Goal: Task Accomplishment & Management: Use online tool/utility

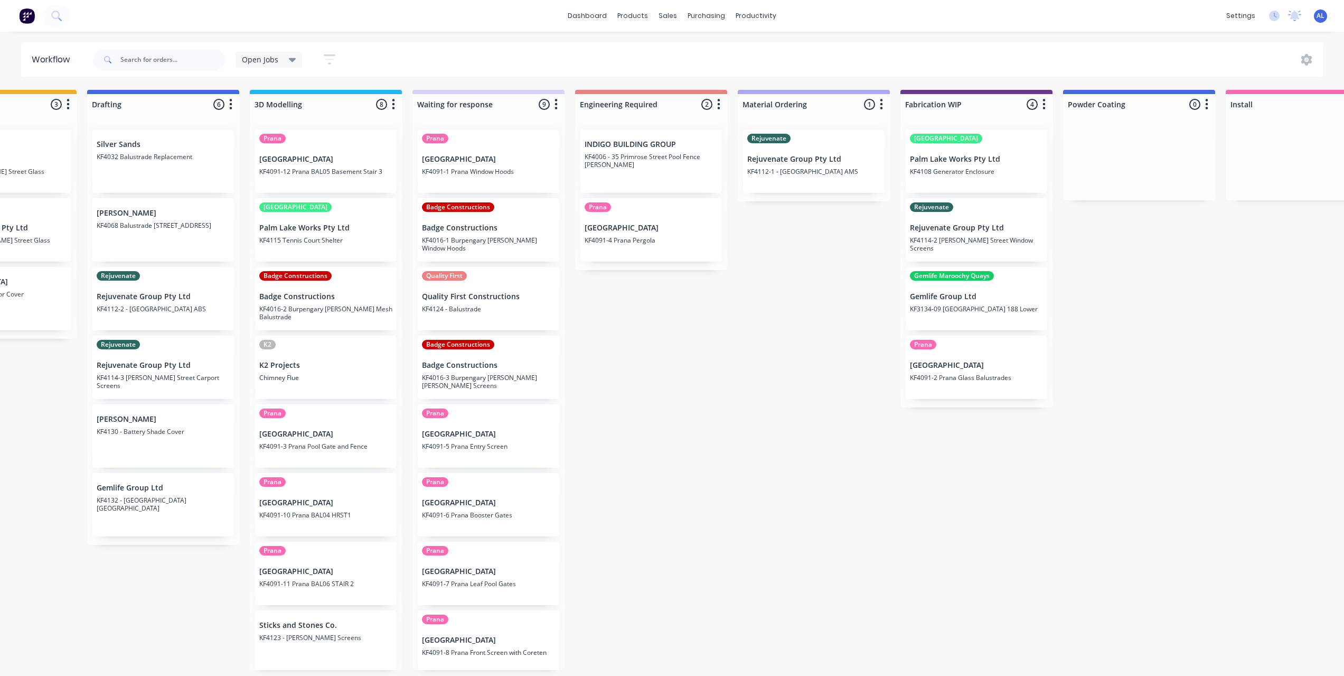
scroll to position [73, 0]
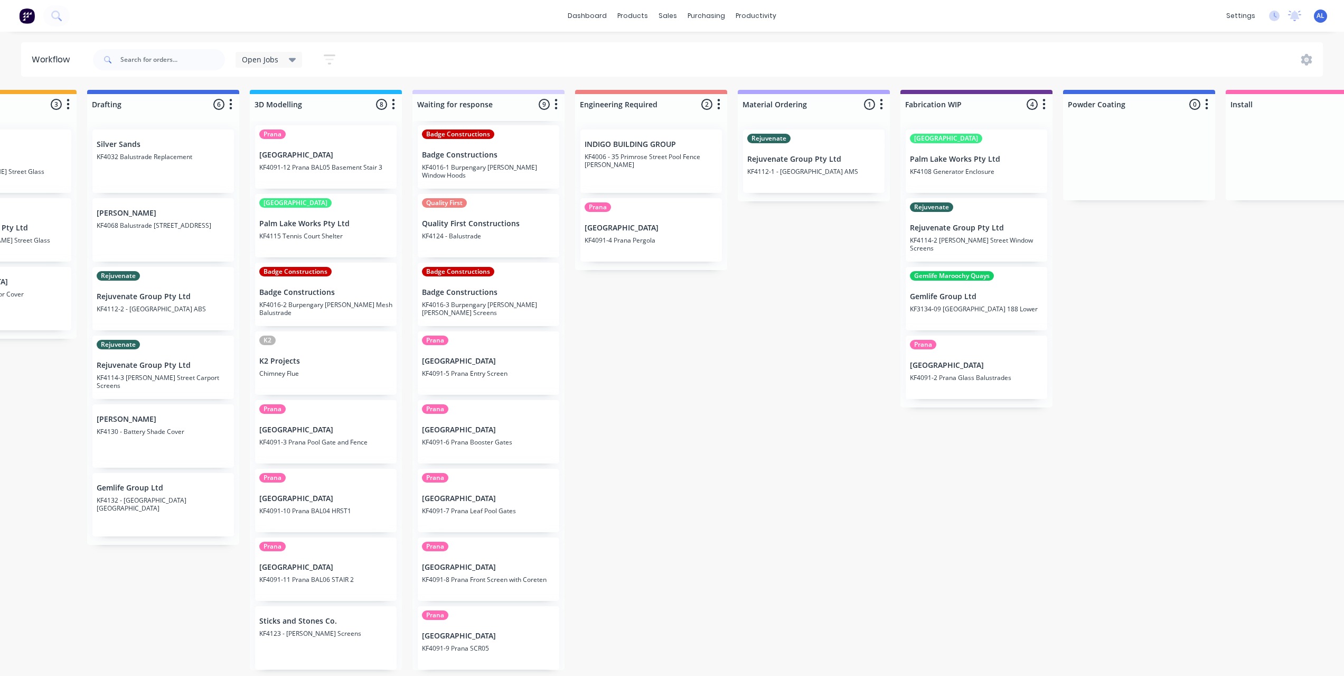
click at [672, 391] on div "Submitted 8 Status colour #273444 hex #273444 Save Cancel Summaries Total order…" at bounding box center [994, 380] width 2527 height 580
click at [720, 378] on div "Submitted 8 Status colour #273444 hex #273444 Save Cancel Summaries Total order…" at bounding box center [994, 380] width 2527 height 580
click at [636, 411] on div "Submitted 8 Status colour #273444 hex #273444 Save Cancel Summaries Total order…" at bounding box center [994, 380] width 2527 height 580
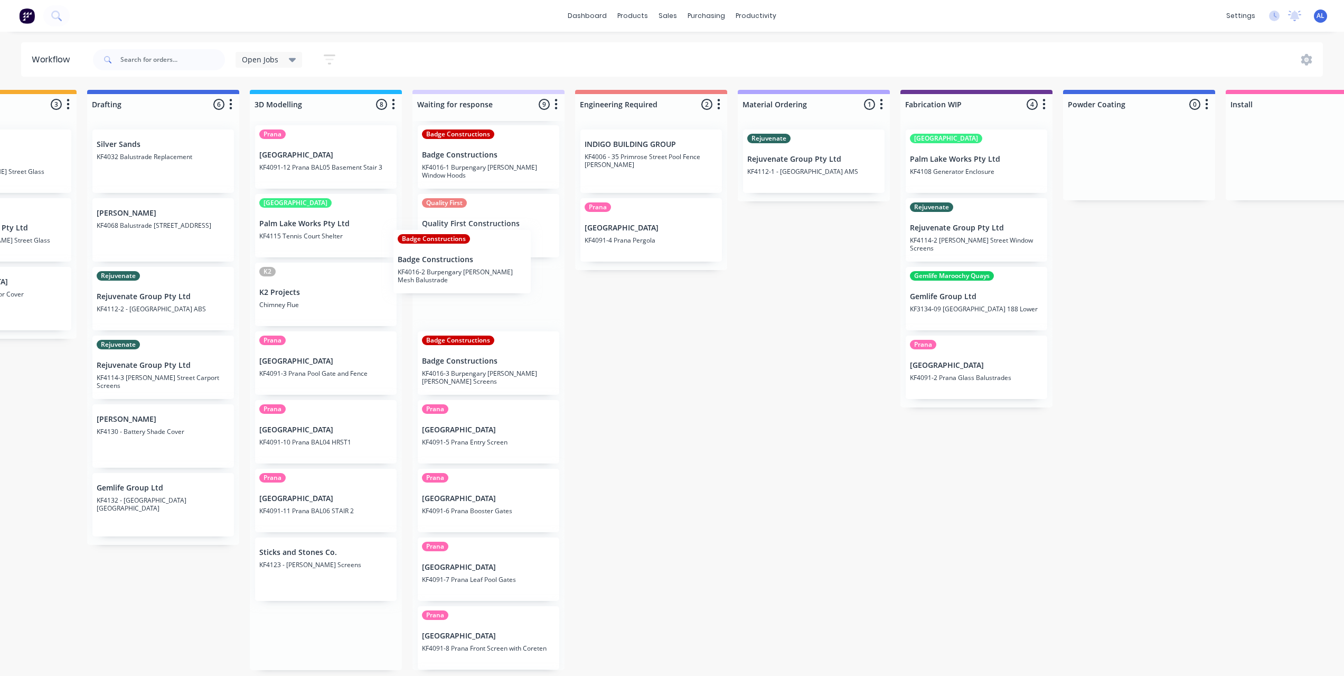
drag, startPoint x: 343, startPoint y: 304, endPoint x: 494, endPoint y: 269, distance: 155.1
click at [494, 269] on div "Submitted 8 Status colour #273444 hex #273444 Save Cancel Summaries Total order…" at bounding box center [994, 380] width 2527 height 580
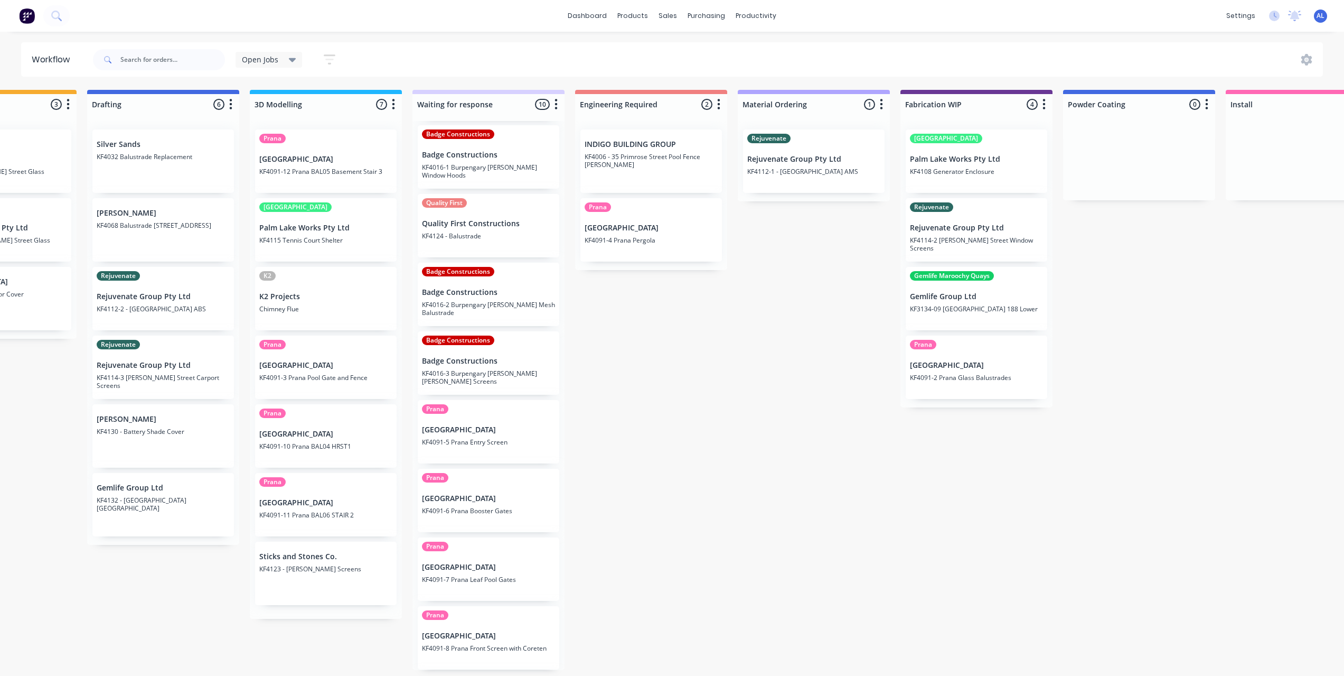
scroll to position [0, 0]
click at [705, 386] on div "Submitted 8 Status colour #273444 hex #273444 Save Cancel Summaries Total order…" at bounding box center [994, 380] width 2527 height 580
click at [662, 445] on div "Submitted 8 Status colour #273444 hex #273444 Save Cancel Summaries Total order…" at bounding box center [994, 380] width 2527 height 580
click at [686, 376] on div "Submitted 8 Status colour #273444 hex #273444 Save Cancel Summaries Total order…" at bounding box center [994, 380] width 2527 height 580
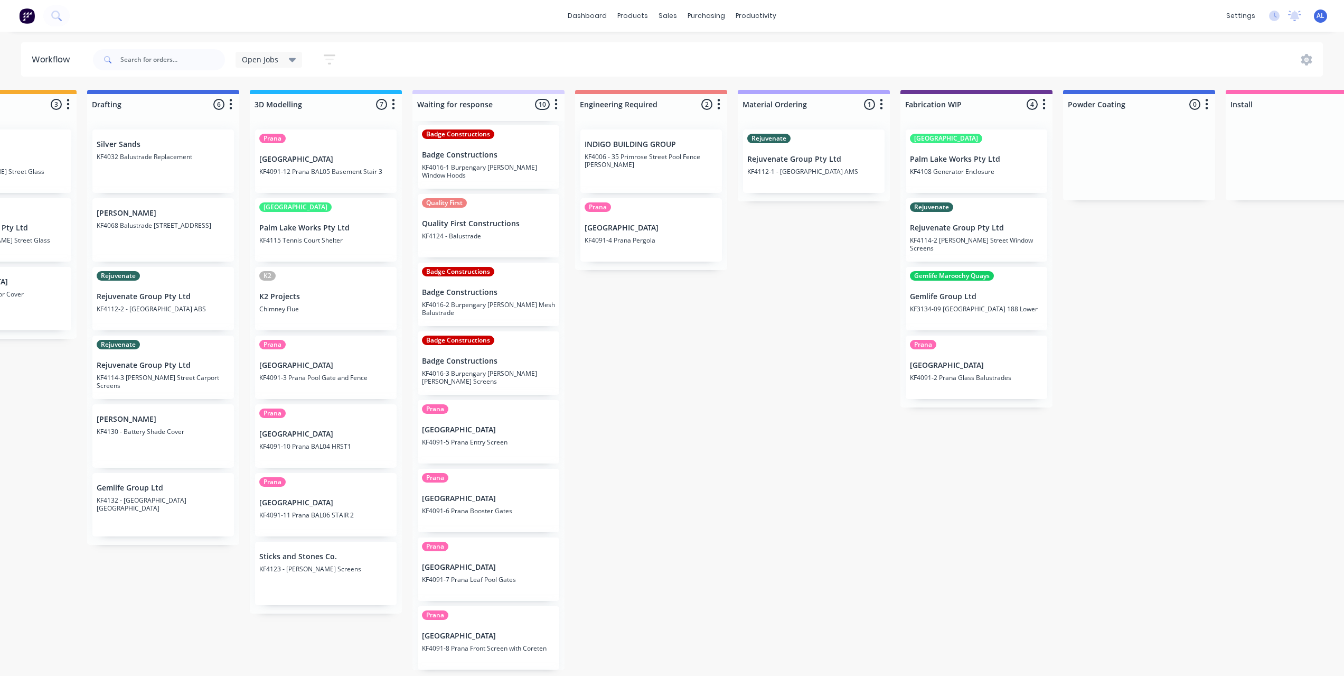
click at [710, 415] on div "Submitted 8 Status colour #273444 hex #273444 Save Cancel Summaries Total order…" at bounding box center [994, 380] width 2527 height 580
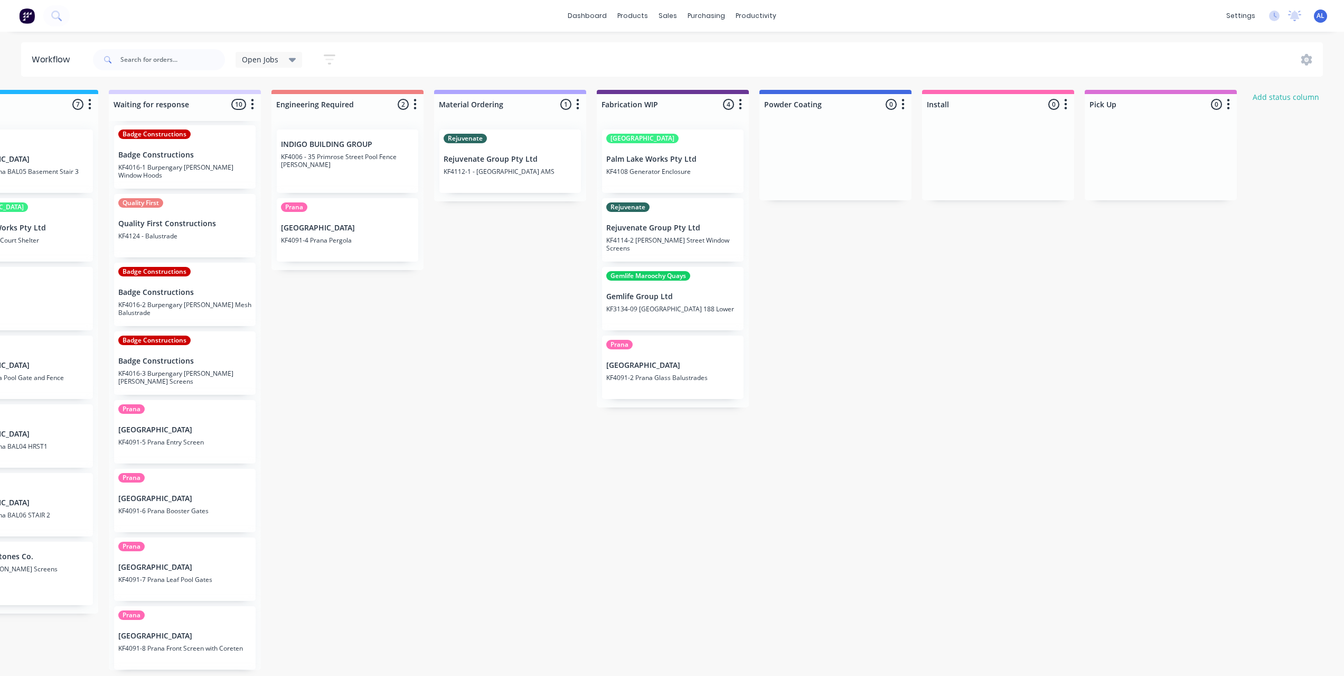
scroll to position [2, 624]
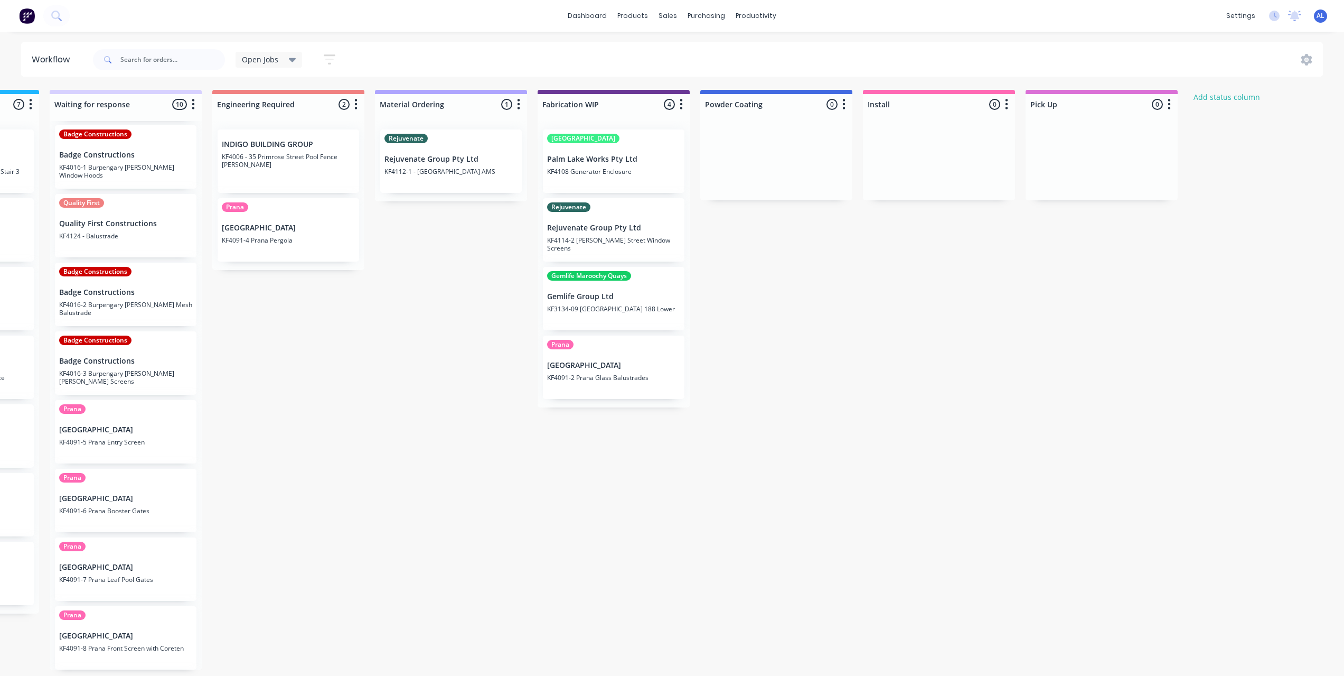
click at [500, 357] on div "Submitted 8 Status colour #273444 hex #273444 Save Cancel Summaries Total order…" at bounding box center [631, 380] width 2527 height 580
click at [710, 299] on div "Submitted 8 Status colour #273444 hex #273444 Save Cancel Summaries Total order…" at bounding box center [631, 380] width 2527 height 580
click at [505, 295] on div "Submitted 8 Status colour #273444 hex #273444 Save Cancel Summaries Total order…" at bounding box center [631, 380] width 2527 height 580
click at [726, 303] on div "Submitted 8 Status colour #273444 hex #273444 Save Cancel Summaries Total order…" at bounding box center [631, 380] width 2527 height 580
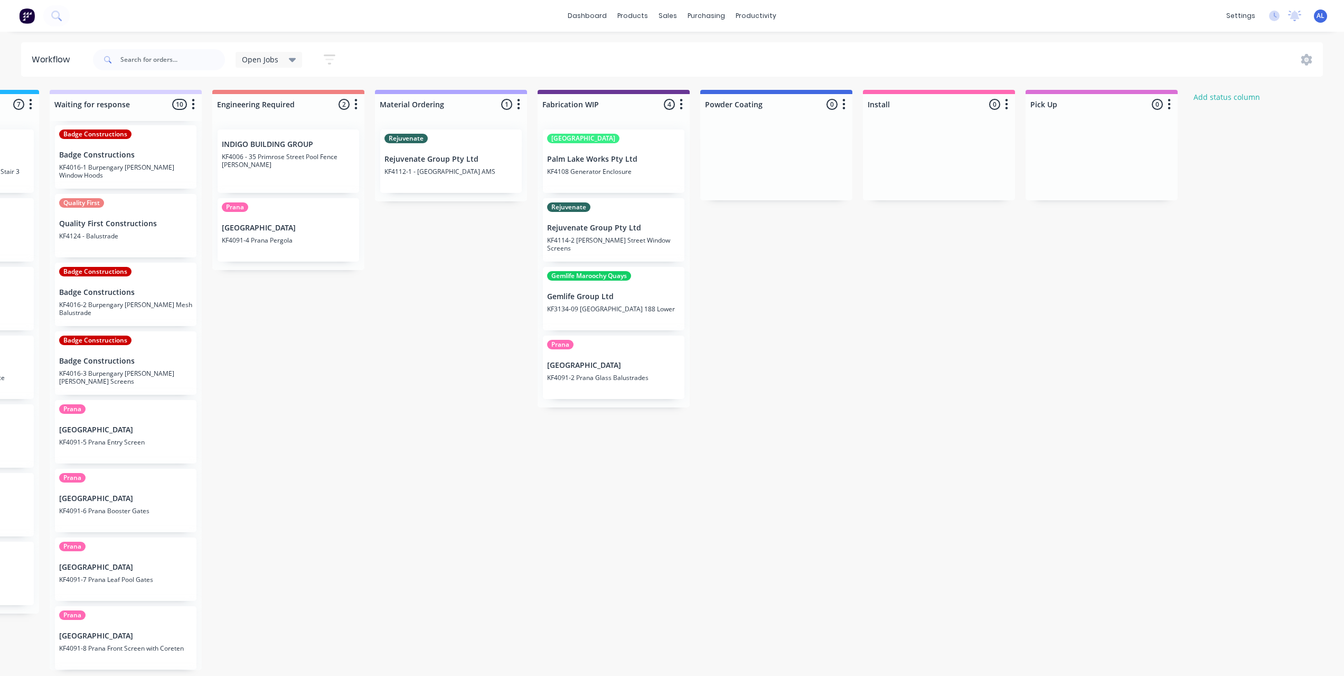
click at [484, 298] on div "Submitted 8 Status colour #273444 hex #273444 Save Cancel Summaries Total order…" at bounding box center [631, 380] width 2527 height 580
click at [740, 334] on div "Submitted 8 Status colour #273444 hex #273444 Save Cancel Summaries Total order…" at bounding box center [631, 380] width 2527 height 580
drag, startPoint x: 631, startPoint y: 311, endPoint x: 796, endPoint y: 175, distance: 213.9
click at [796, 175] on div "Submitted 8 Status colour #273444 hex #273444 Save Cancel Summaries Total order…" at bounding box center [631, 380] width 2527 height 580
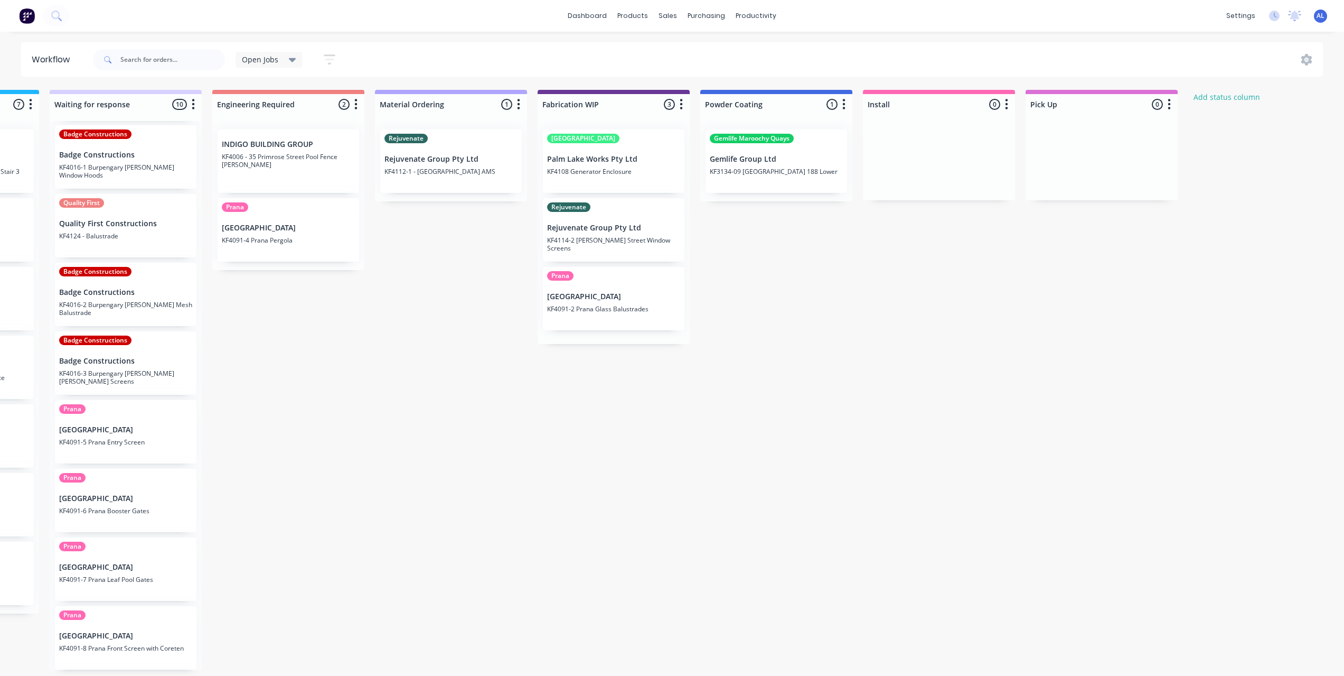
click at [791, 304] on div "Submitted 8 Status colour #273444 hex #273444 Save Cancel Summaries Total order…" at bounding box center [631, 380] width 2527 height 580
click at [423, 320] on div "Submitted 8 Status colour #273444 hex #273444 Save Cancel Summaries Total order…" at bounding box center [631, 380] width 2527 height 580
click at [451, 320] on div "Submitted 8 Status colour #273444 hex #273444 Save Cancel Summaries Total order…" at bounding box center [631, 380] width 2527 height 580
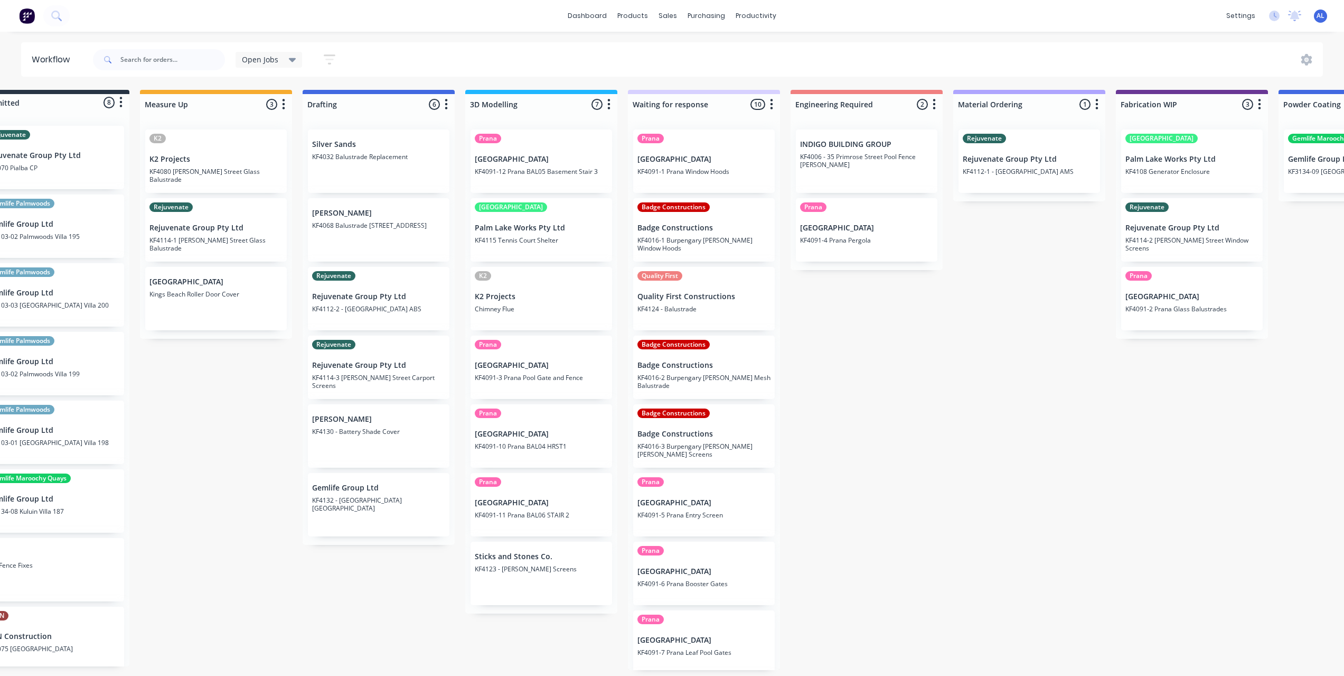
scroll to position [2, 43]
click at [212, 460] on div "Submitted 8 Status colour #273444 hex #273444 Save Cancel Summaries Total order…" at bounding box center [1212, 380] width 2527 height 580
click at [261, 461] on div "Submitted 8 Status colour #273444 hex #273444 Save Cancel Summaries Total order…" at bounding box center [1212, 380] width 2527 height 580
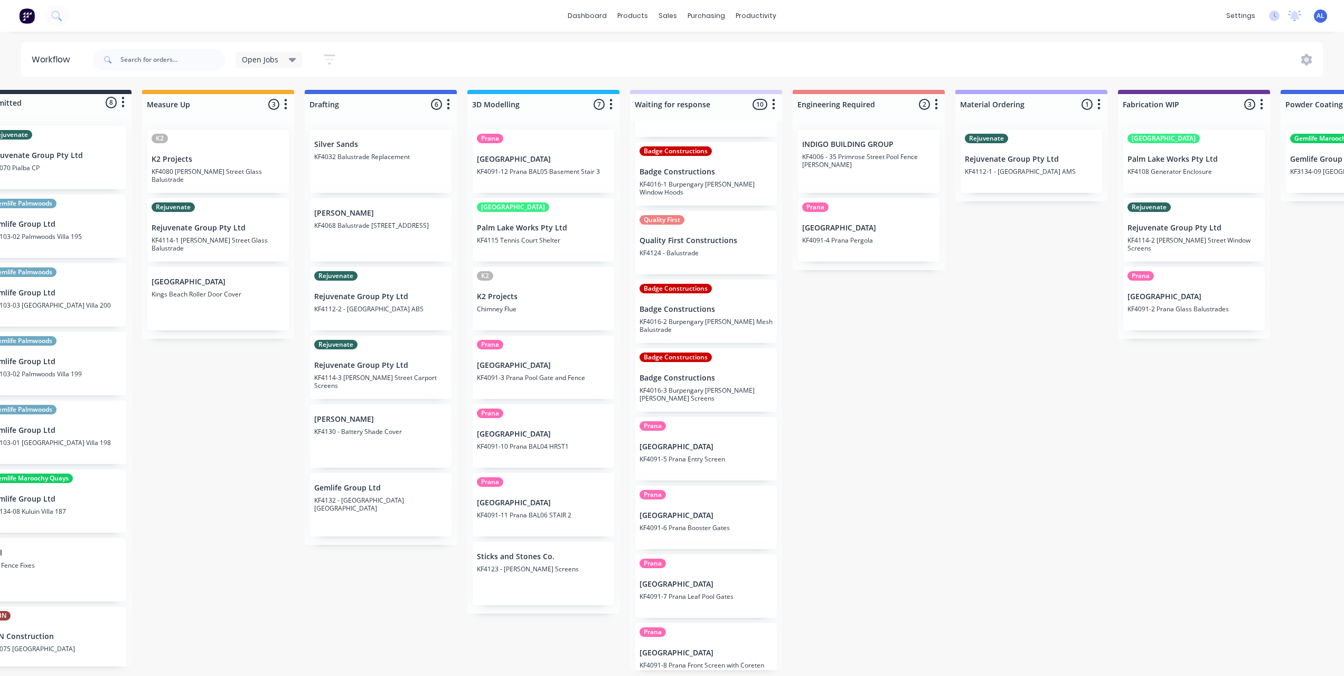
scroll to position [0, 0]
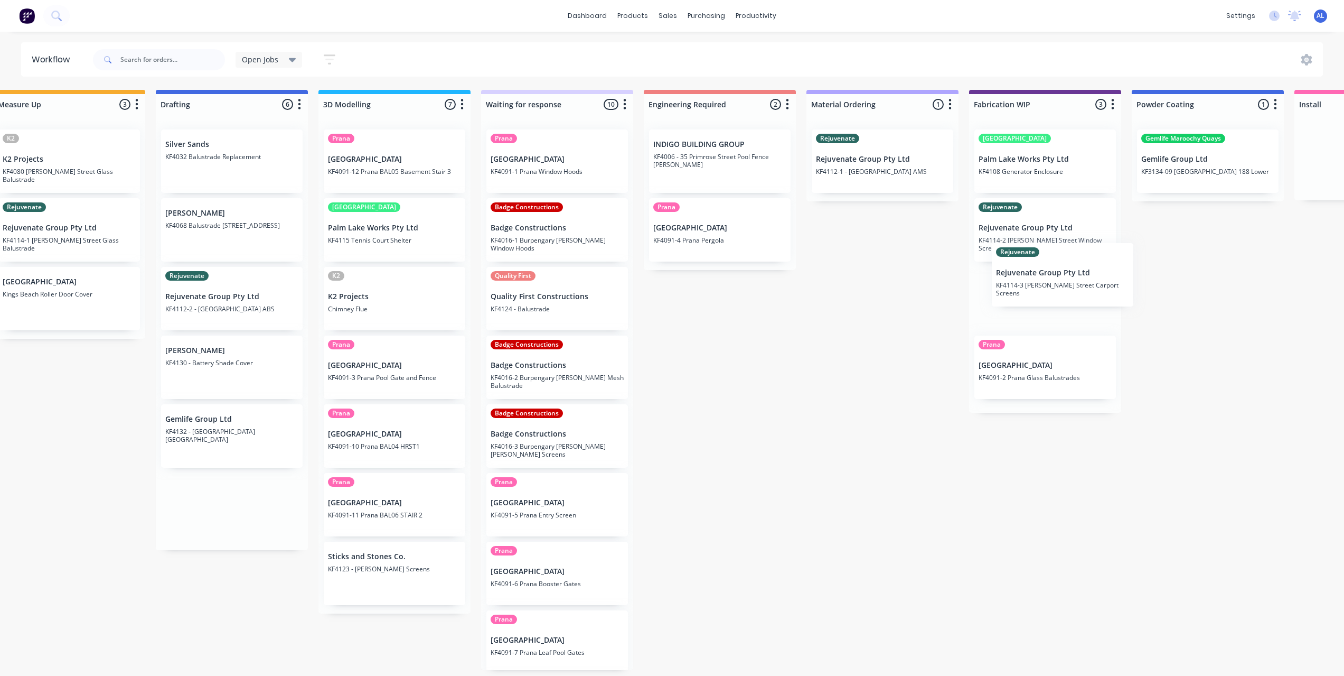
drag, startPoint x: 348, startPoint y: 375, endPoint x: 1022, endPoint y: 292, distance: 679.1
click at [1022, 292] on div "Submitted 8 Status colour #273444 hex #273444 Save Cancel Summaries Total order…" at bounding box center [1063, 380] width 2527 height 580
click at [816, 382] on div "Submitted 8 Status colour #273444 hex #273444 Save Cancel Summaries Total order…" at bounding box center [1061, 380] width 2527 height 580
click at [672, 376] on div "Submitted 8 Status colour #273444 hex #273444 Save Cancel Summaries Total order…" at bounding box center [1061, 380] width 2527 height 580
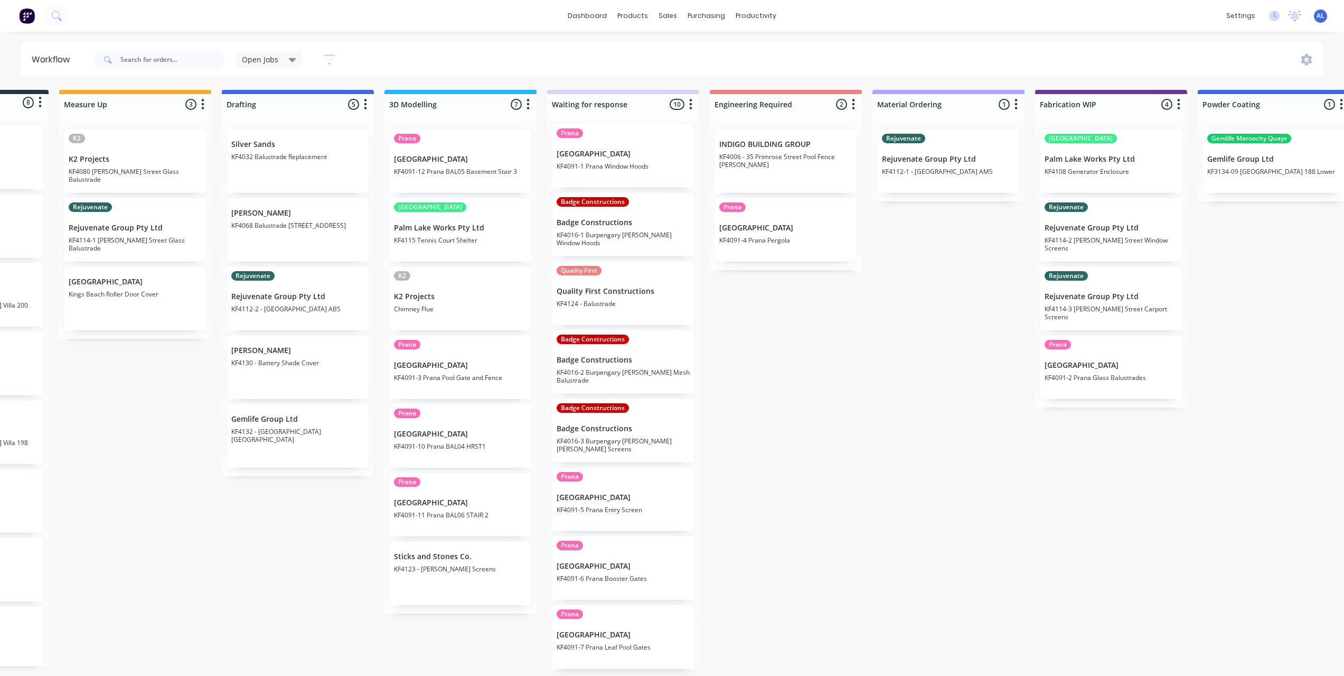
scroll to position [0, 0]
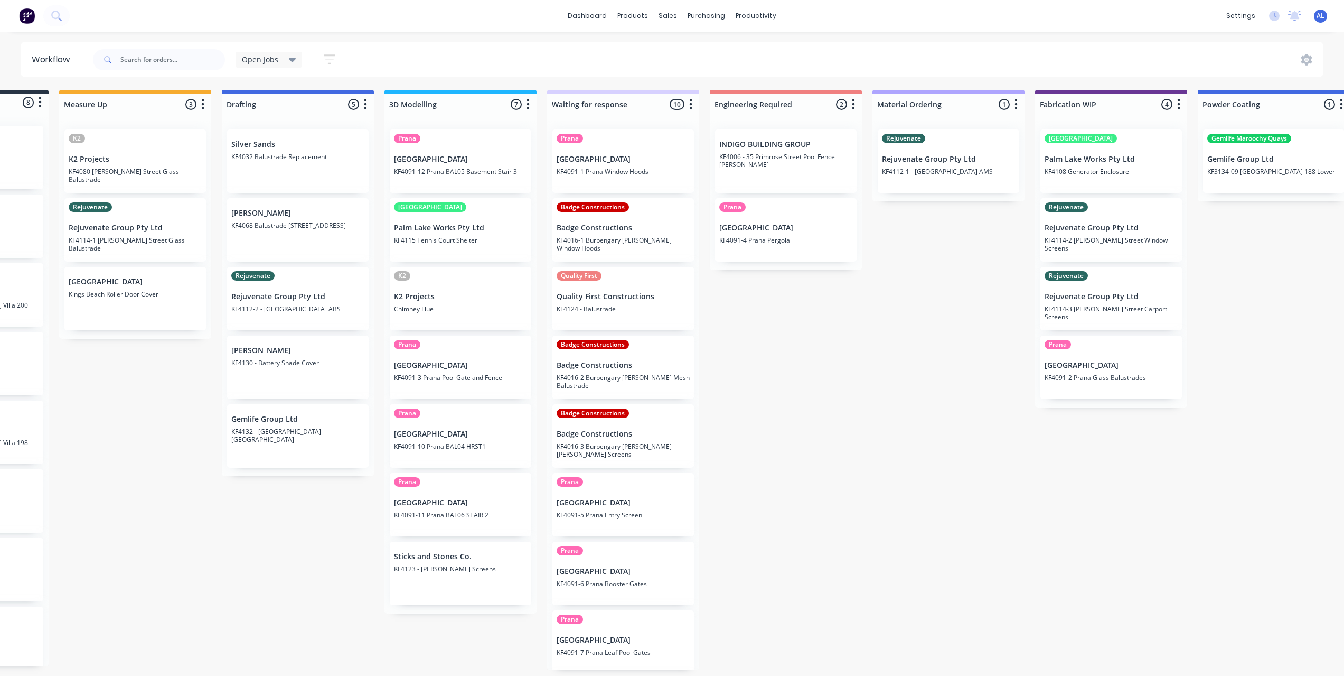
click at [838, 418] on div "Submitted 8 Status colour #273444 hex #273444 Save Cancel Summaries Total order…" at bounding box center [1129, 380] width 2527 height 580
click at [830, 381] on div "Submitted 8 Status colour #273444 hex #273444 Save Cancel Summaries Total order…" at bounding box center [1129, 380] width 2527 height 580
click at [921, 295] on div "Submitted 8 Status colour #273444 hex #273444 Save Cancel Summaries Total order…" at bounding box center [1129, 380] width 2527 height 580
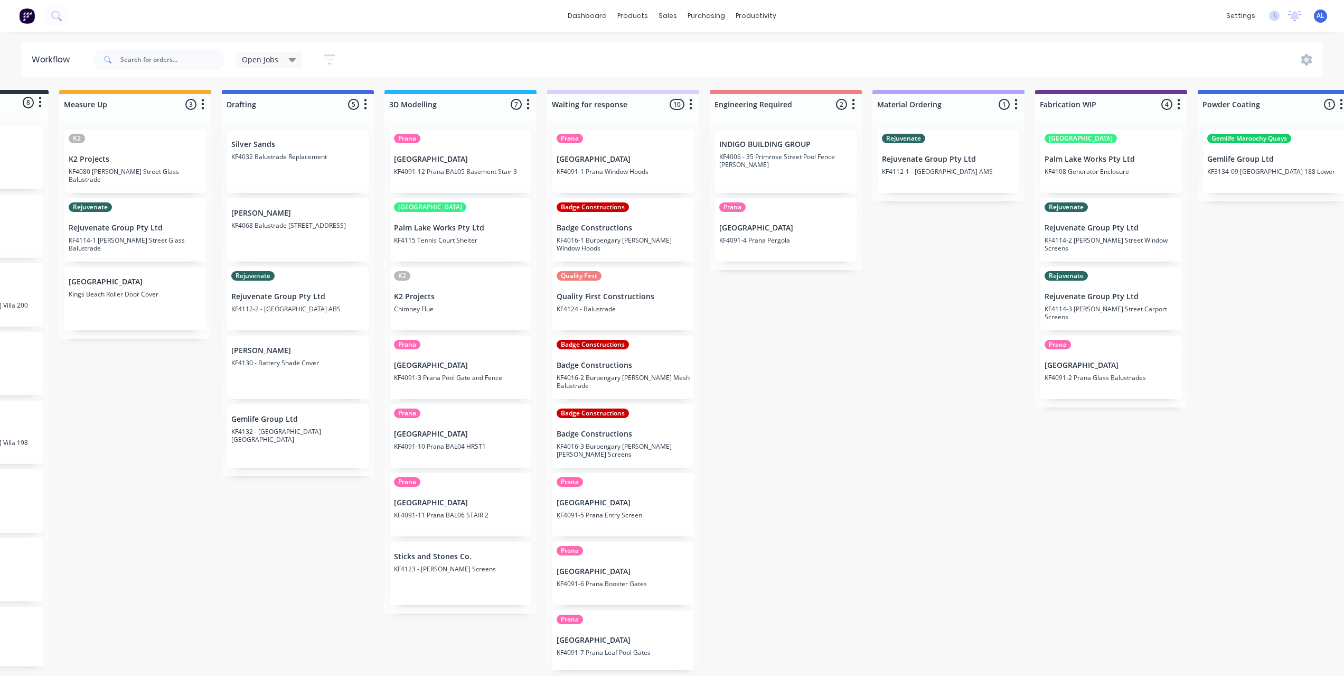
click at [826, 307] on div "Submitted 8 Status colour #273444 hex #273444 Save Cancel Summaries Total order…" at bounding box center [1129, 380] width 2527 height 580
click at [755, 335] on div "Submitted 8 Status colour #273444 hex #273444 Save Cancel Summaries Total order…" at bounding box center [1129, 380] width 2527 height 580
click at [165, 405] on div "Submitted 8 Status colour #273444 hex #273444 Save Cancel Summaries Total order…" at bounding box center [1129, 380] width 2527 height 580
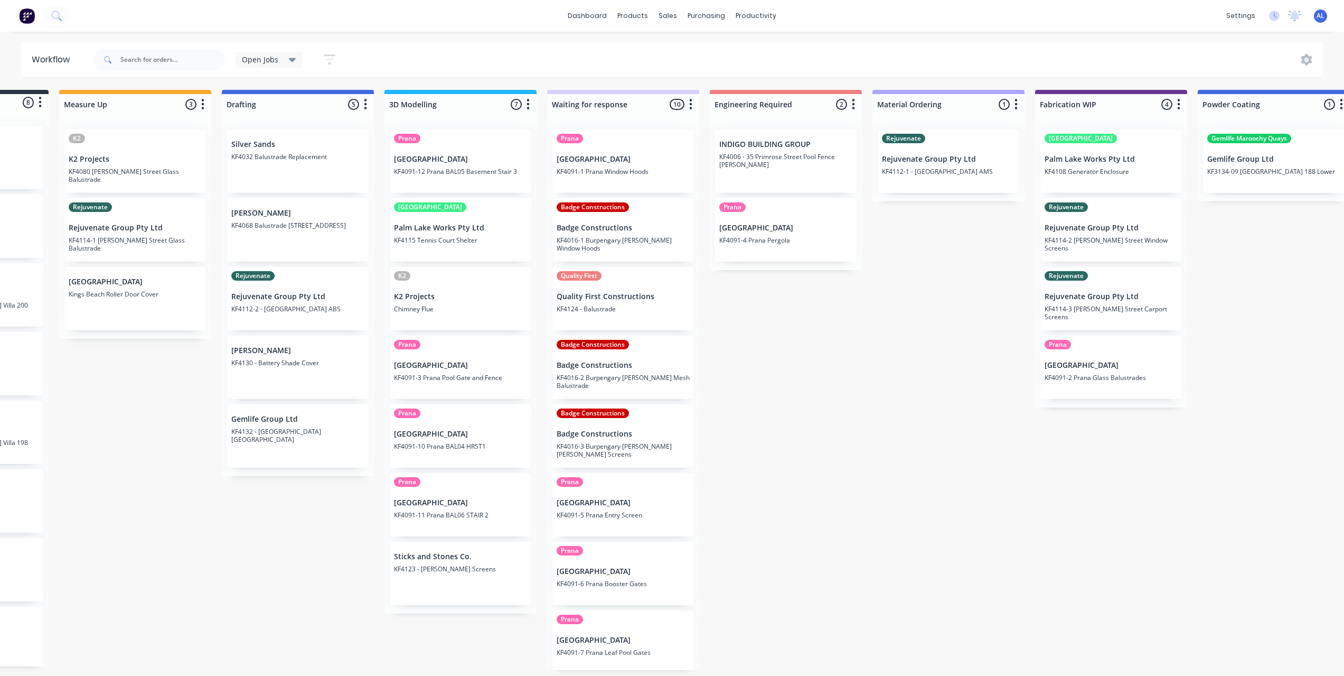
click at [898, 373] on div "Submitted 8 Status colour #273444 hex #273444 Save Cancel Summaries Total order…" at bounding box center [1129, 380] width 2527 height 580
click at [914, 456] on div "Submitted 8 Status colour #273444 hex #273444 Save Cancel Summaries Total order…" at bounding box center [1129, 380] width 2527 height 580
click at [811, 340] on div "Submitted 8 Status colour #273444 hex #273444 Save Cancel Summaries Total order…" at bounding box center [1129, 380] width 2527 height 580
click at [919, 365] on div "Submitted 8 Status colour #273444 hex #273444 Save Cancel Summaries Total order…" at bounding box center [1129, 380] width 2527 height 580
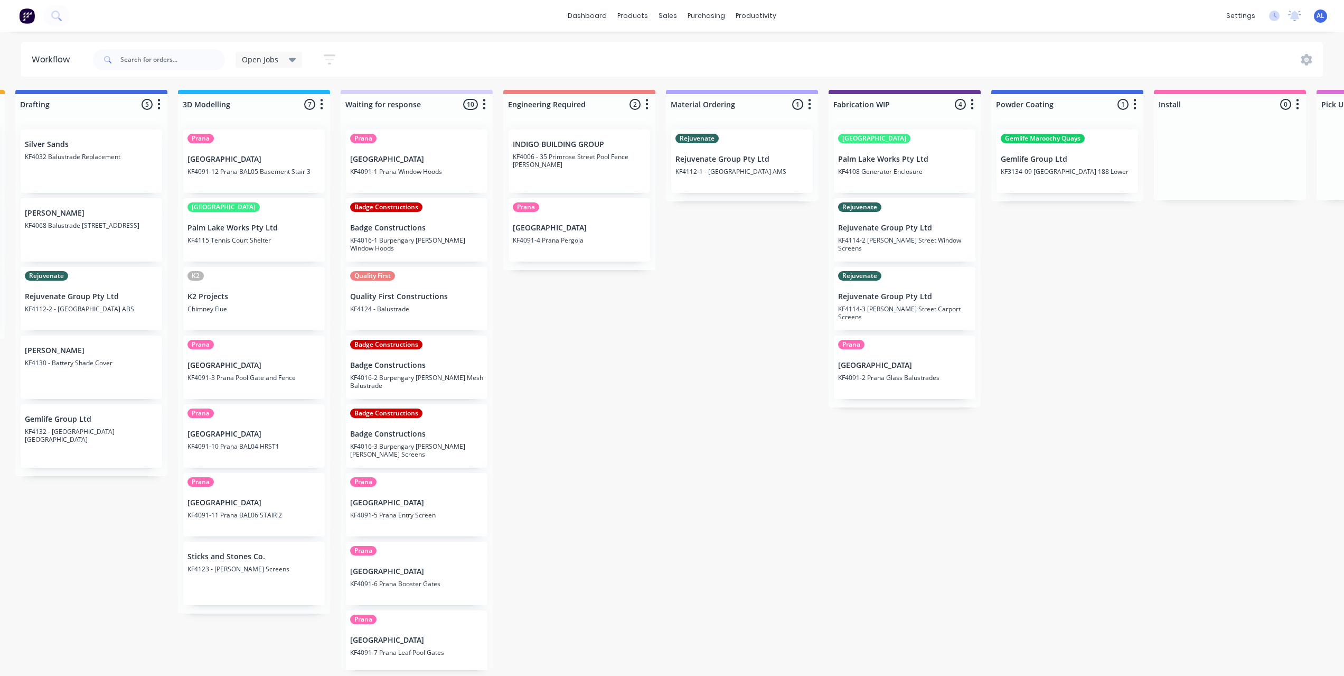
scroll to position [1, 277]
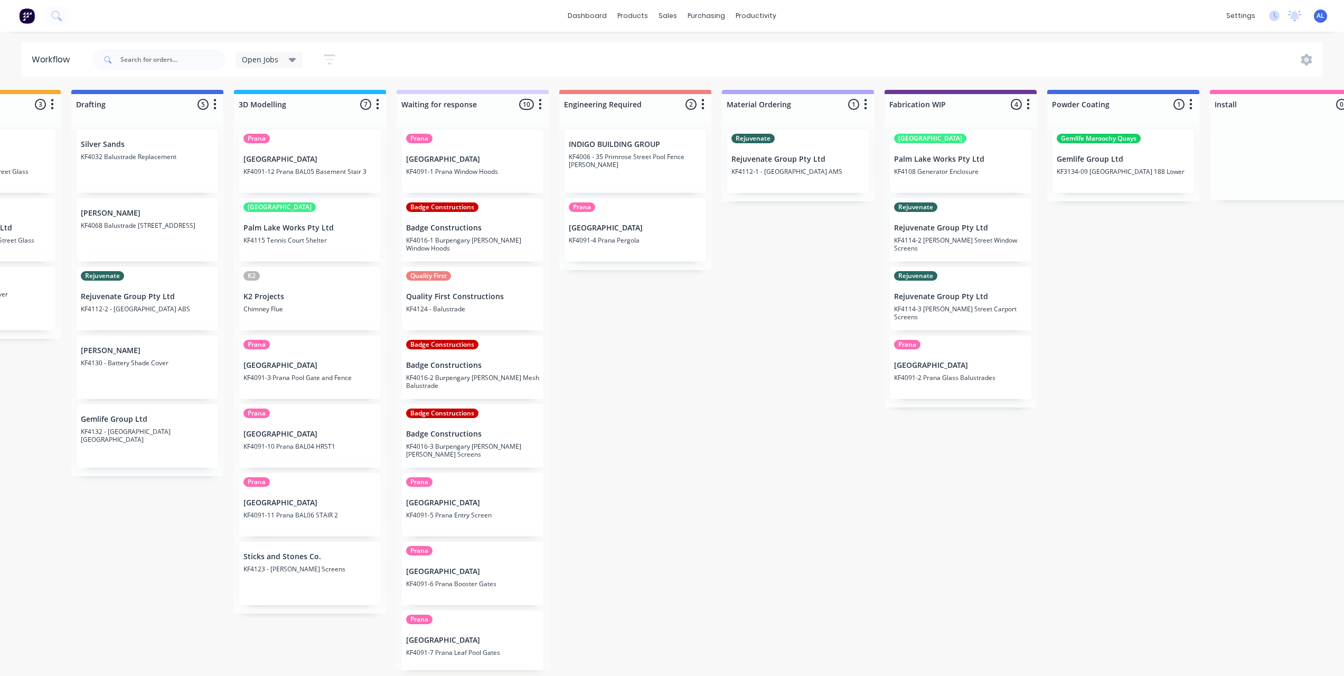
click at [767, 401] on div "Submitted 8 Status colour #273444 hex #273444 Save Cancel Summaries Total order…" at bounding box center [978, 380] width 2527 height 580
click at [772, 404] on div "Submitted 8 Status colour #273444 hex #273444 Save Cancel Summaries Total order…" at bounding box center [978, 380] width 2527 height 580
click at [729, 399] on div "Submitted 8 Status colour #273444 hex #273444 Save Cancel Summaries Total order…" at bounding box center [978, 380] width 2527 height 580
click at [683, 380] on div "Submitted 8 Status colour #273444 hex #273444 Save Cancel Summaries Total order…" at bounding box center [978, 380] width 2527 height 580
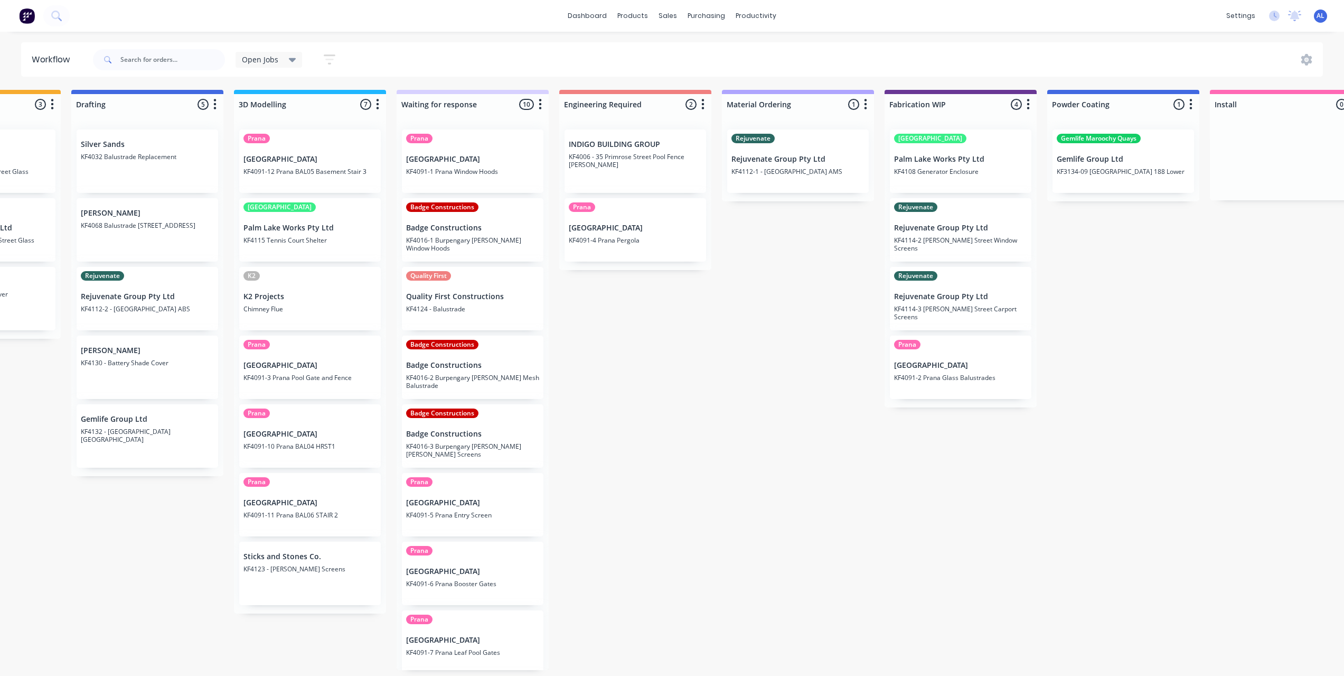
click at [662, 381] on div "Submitted 8 Status colour #273444 hex #273444 Save Cancel Summaries Total order…" at bounding box center [978, 380] width 2527 height 580
click at [773, 358] on div "Submitted 8 Status colour #273444 hex #273444 Save Cancel Summaries Total order…" at bounding box center [978, 380] width 2527 height 580
click at [605, 354] on div "Submitted 8 Status colour #273444 hex #273444 Save Cancel Summaries Total order…" at bounding box center [978, 380] width 2527 height 580
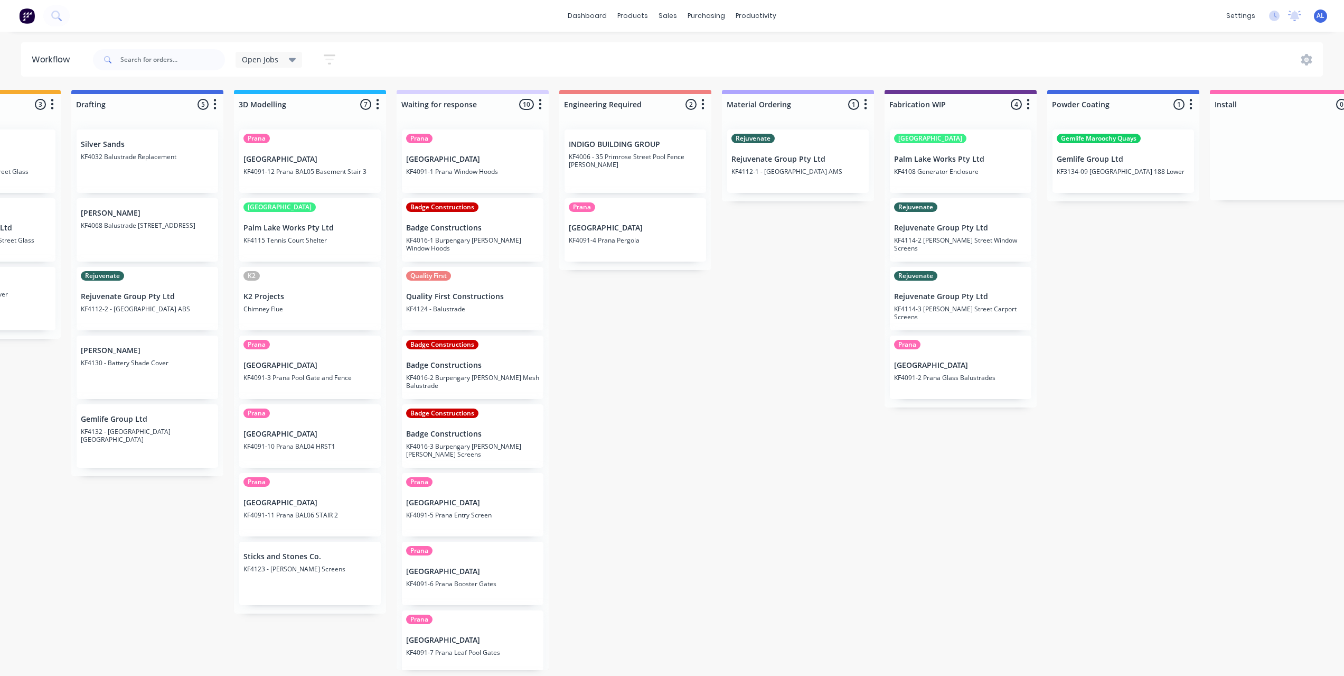
click at [605, 354] on div "Submitted 8 Status colour #273444 hex #273444 Save Cancel Summaries Total order…" at bounding box center [978, 380] width 2527 height 580
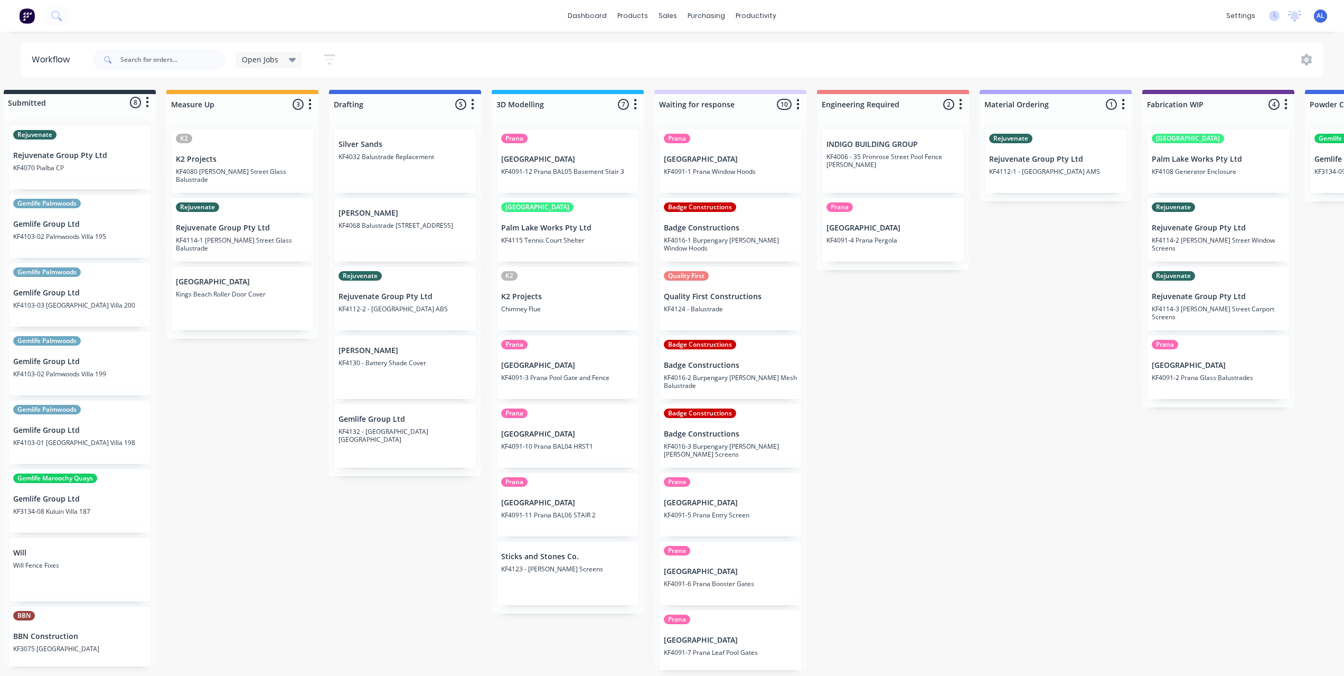
scroll to position [0, 0]
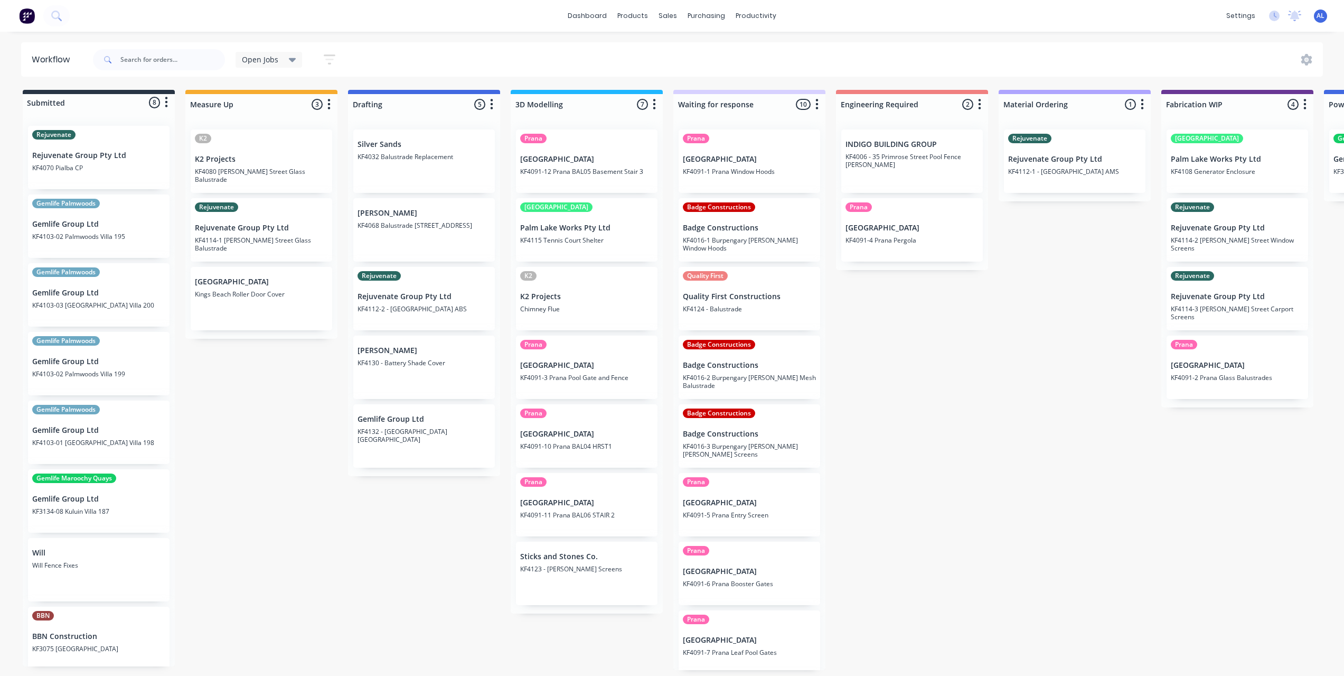
click at [321, 521] on div "Submitted 8 Status colour #273444 hex #273444 Save Cancel Summaries Total order…" at bounding box center [1255, 380] width 2527 height 580
